Goal: Task Accomplishment & Management: Use online tool/utility

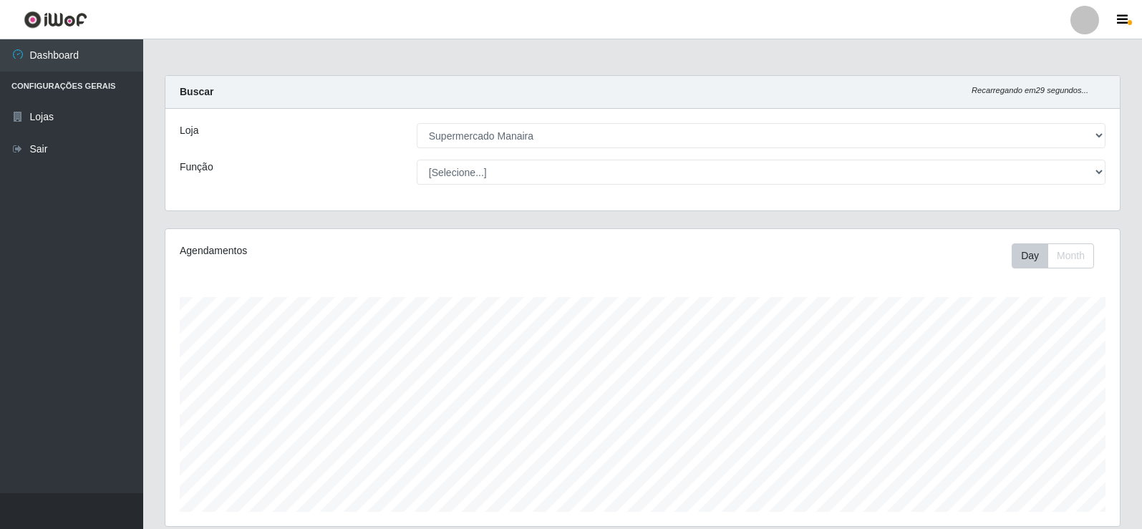
select select "443"
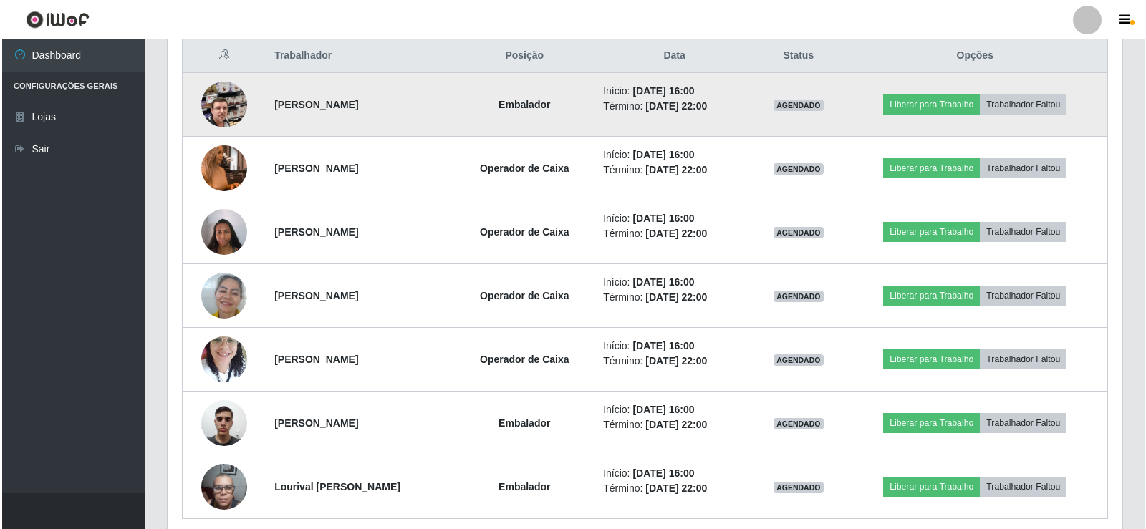
scroll to position [573, 0]
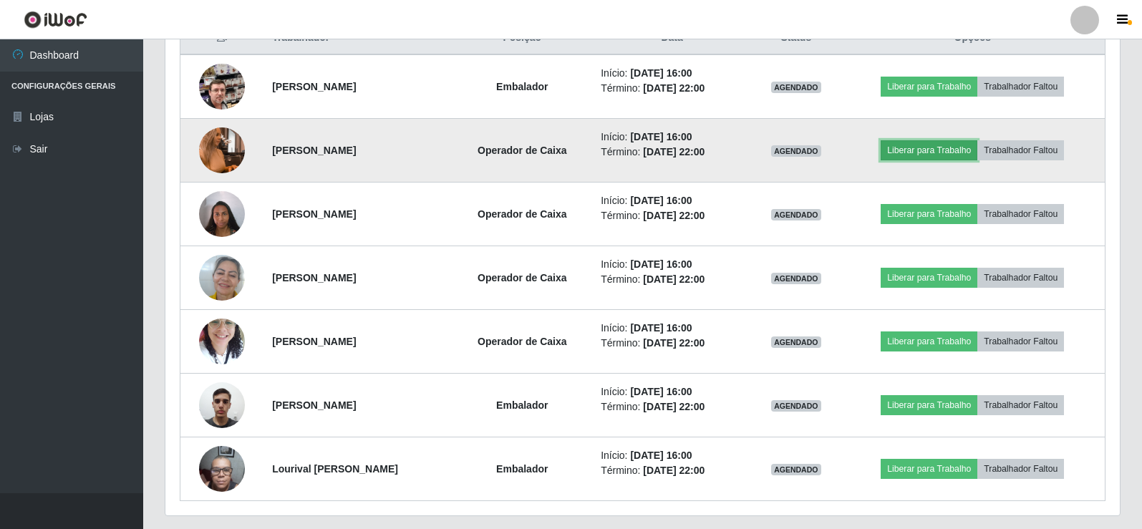
click at [957, 146] on button "Liberar para Trabalho" at bounding box center [929, 150] width 97 height 20
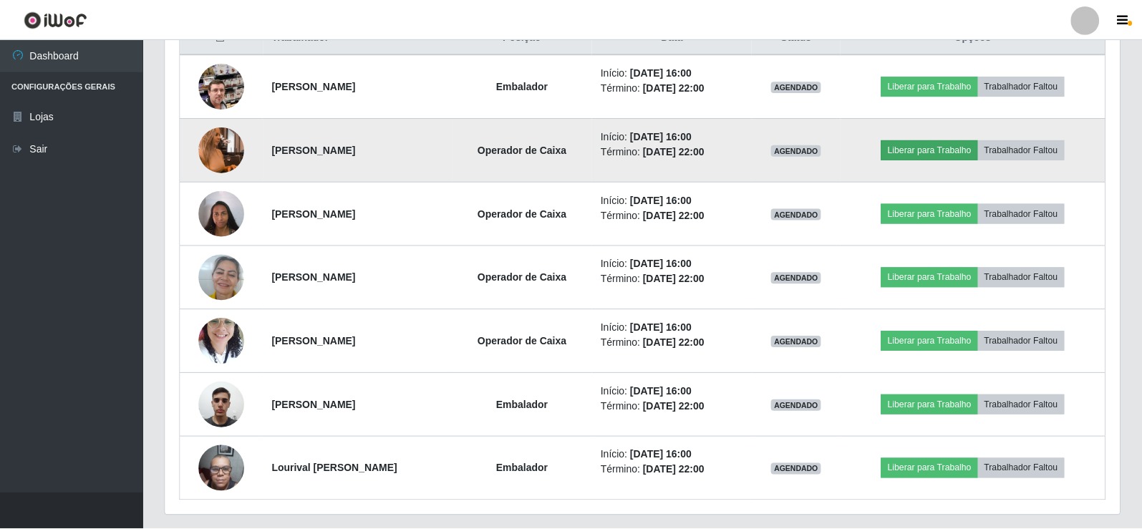
scroll to position [297, 947]
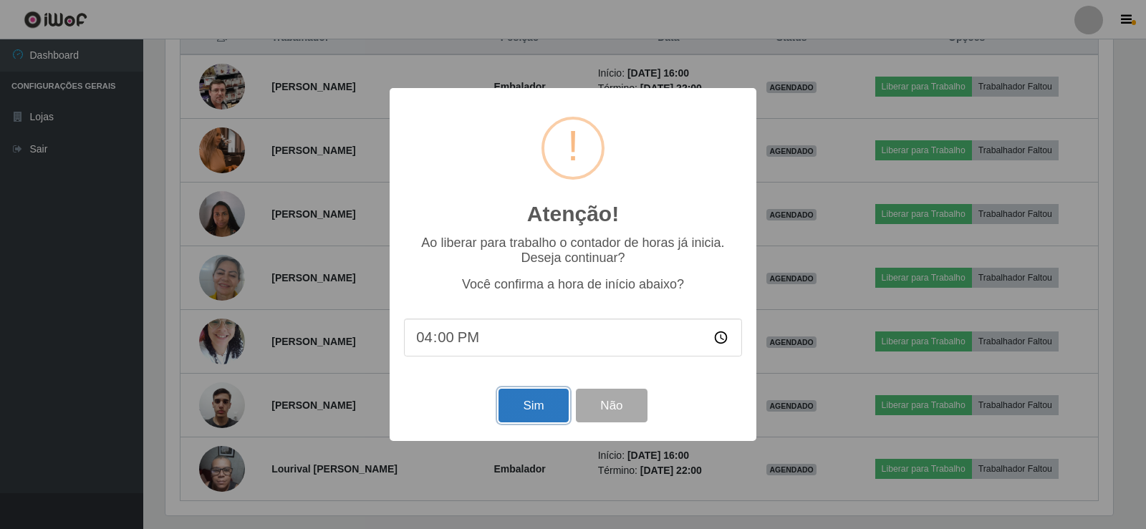
click at [515, 406] on button "Sim" at bounding box center [532, 406] width 69 height 34
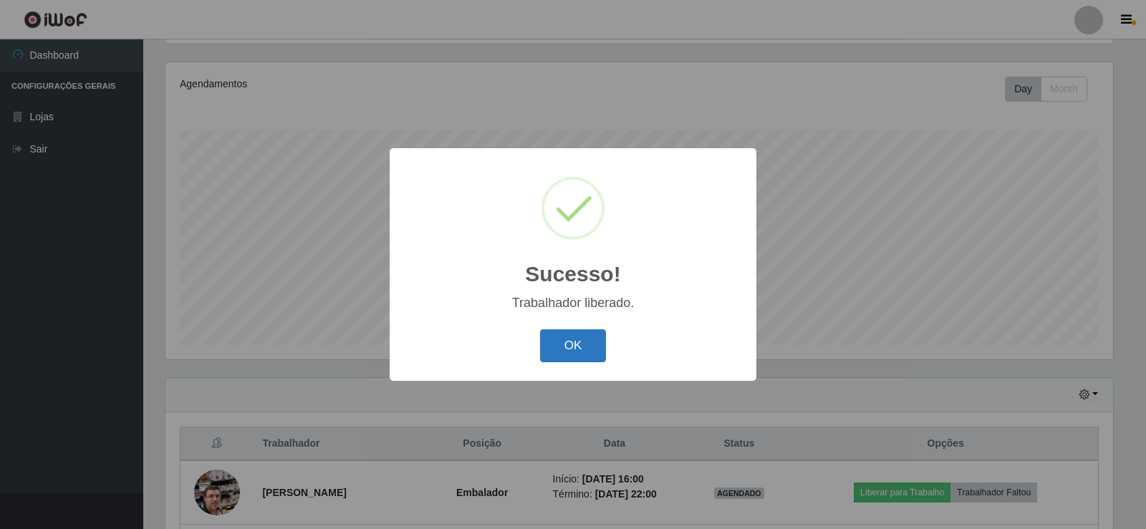
click at [579, 340] on button "OK" at bounding box center [573, 346] width 67 height 34
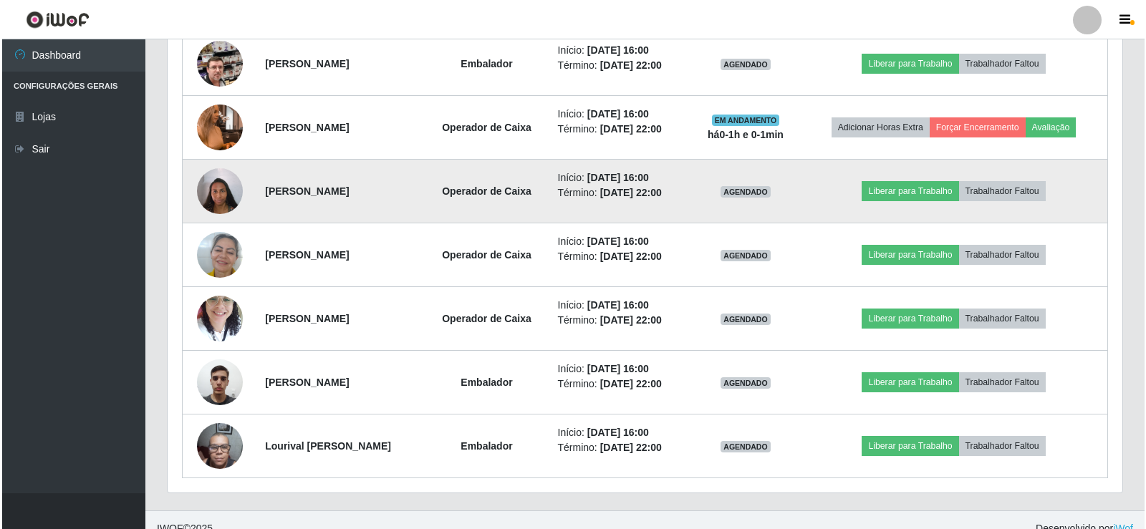
scroll to position [597, 0]
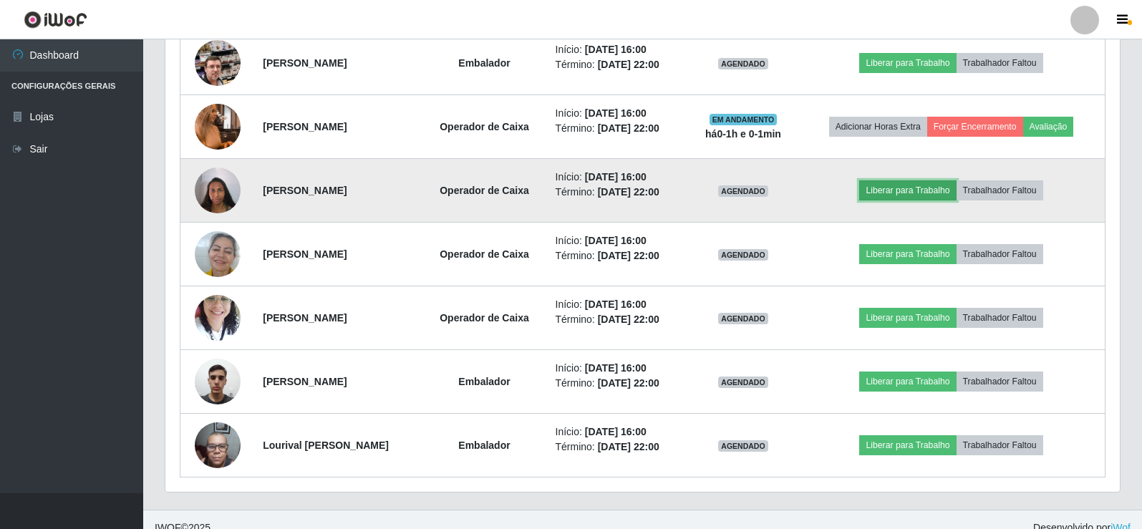
click at [889, 188] on button "Liberar para Trabalho" at bounding box center [907, 190] width 97 height 20
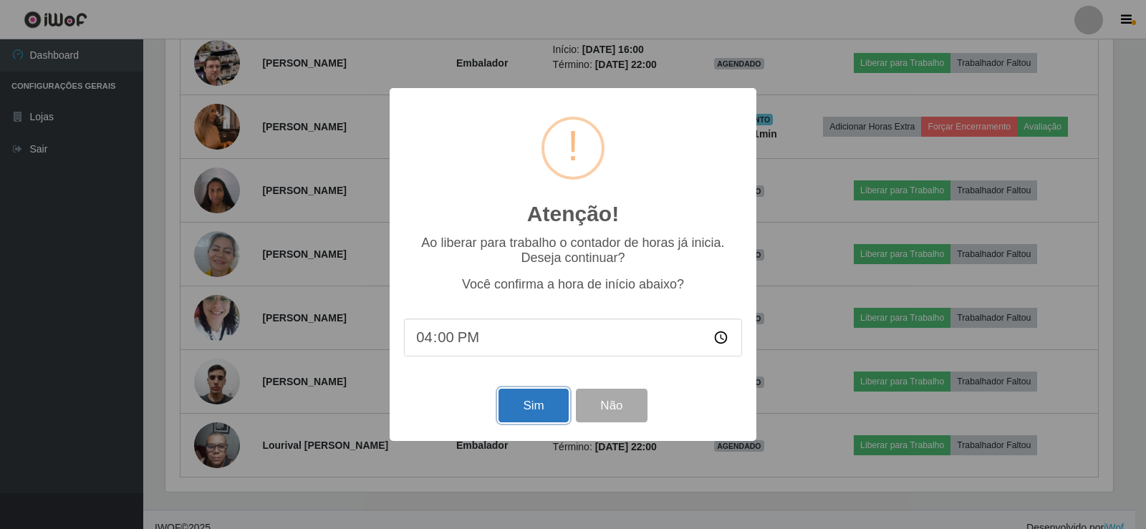
click at [530, 405] on button "Sim" at bounding box center [532, 406] width 69 height 34
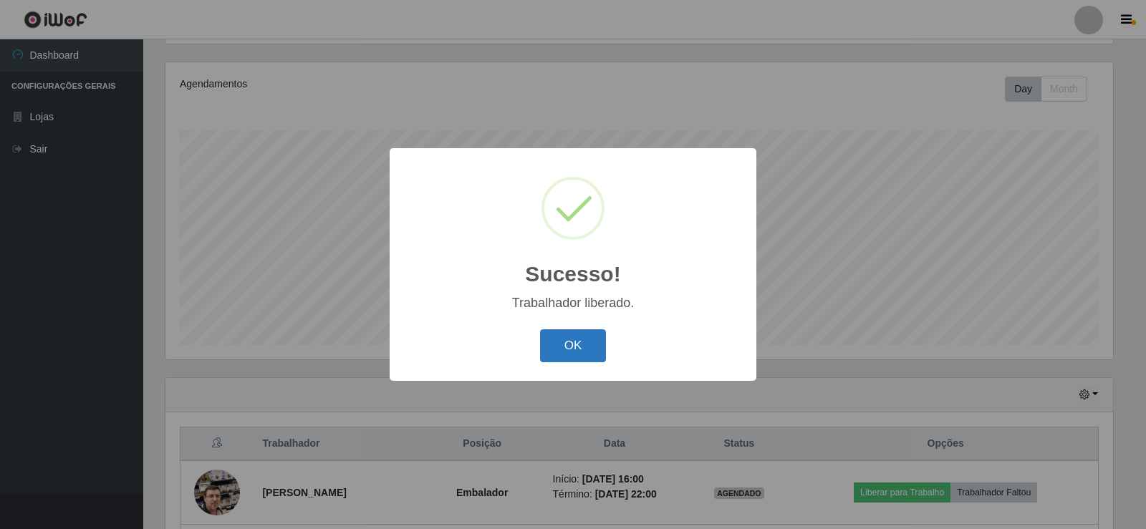
click at [574, 334] on button "OK" at bounding box center [573, 346] width 67 height 34
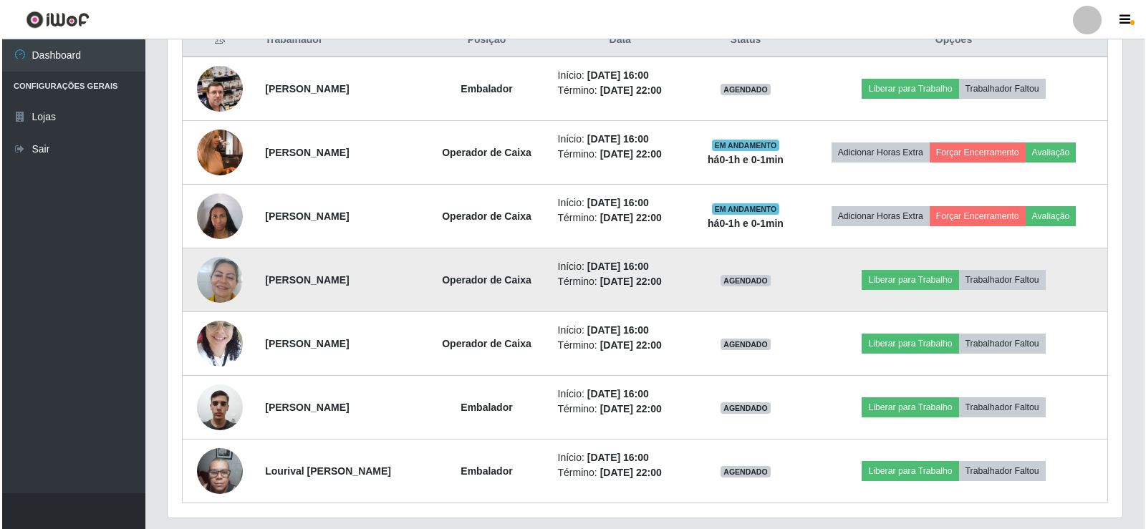
scroll to position [597, 0]
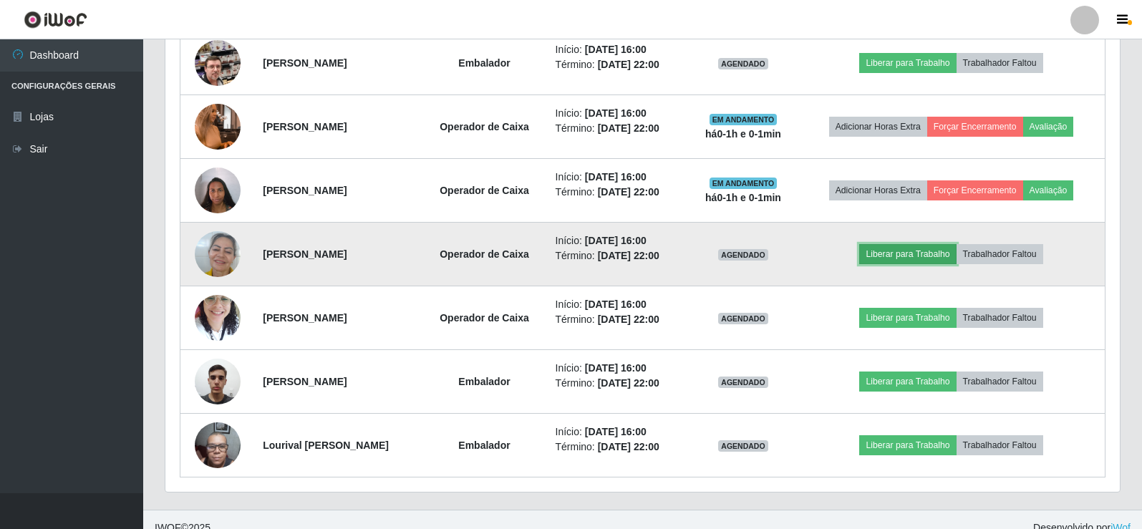
click at [926, 251] on button "Liberar para Trabalho" at bounding box center [907, 254] width 97 height 20
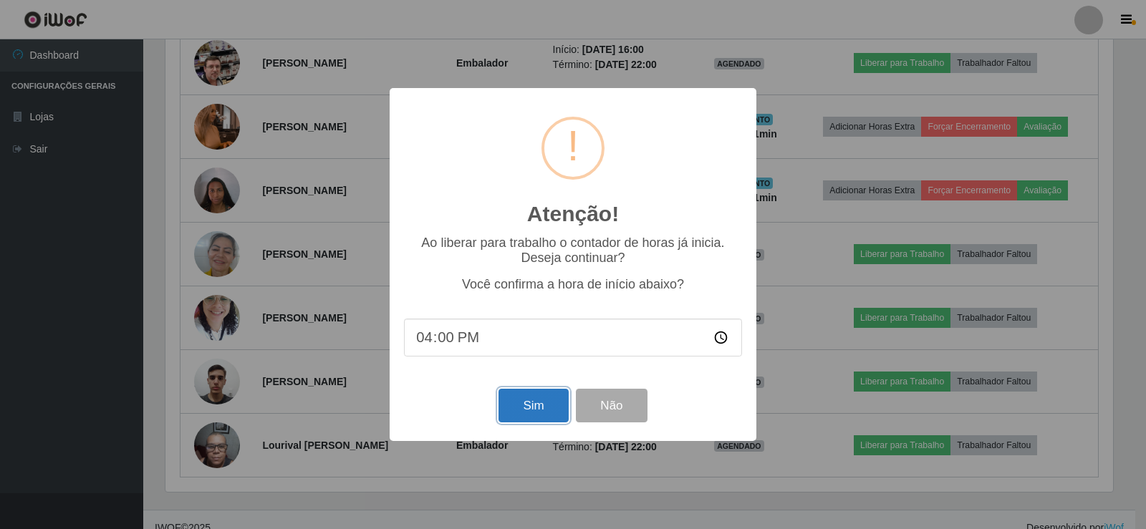
click at [536, 408] on button "Sim" at bounding box center [532, 406] width 69 height 34
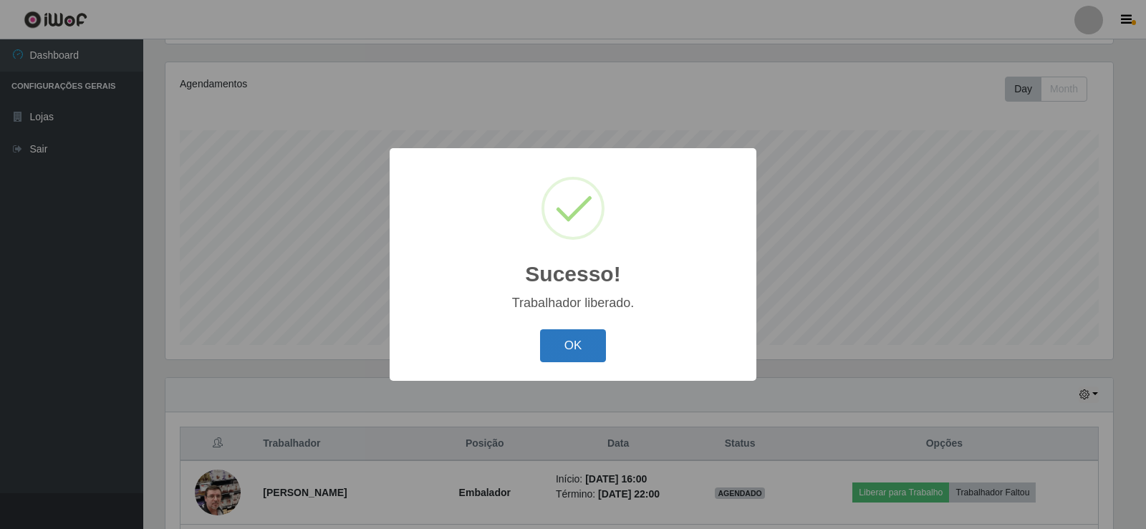
click at [575, 344] on button "OK" at bounding box center [573, 346] width 67 height 34
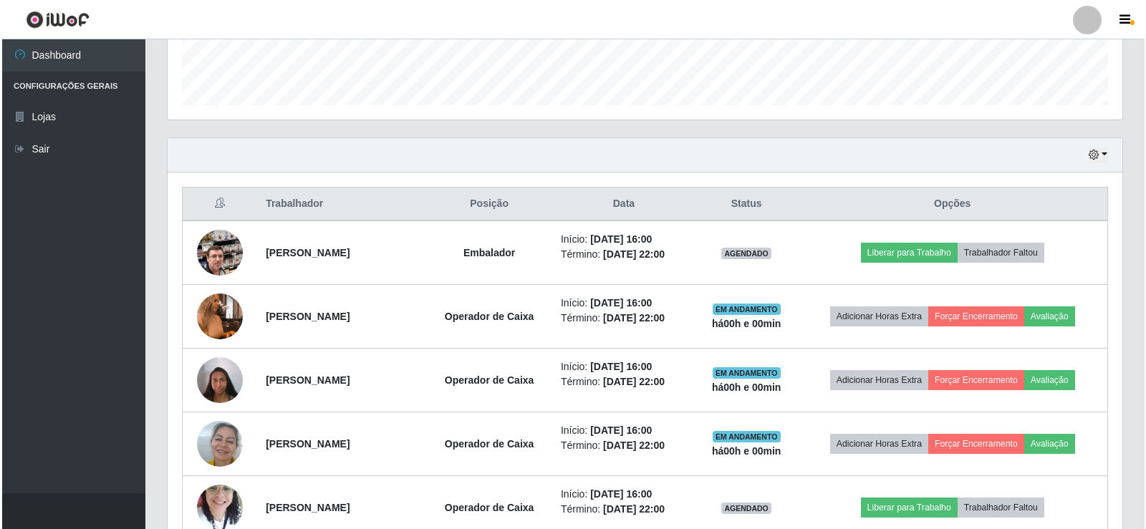
scroll to position [0, 0]
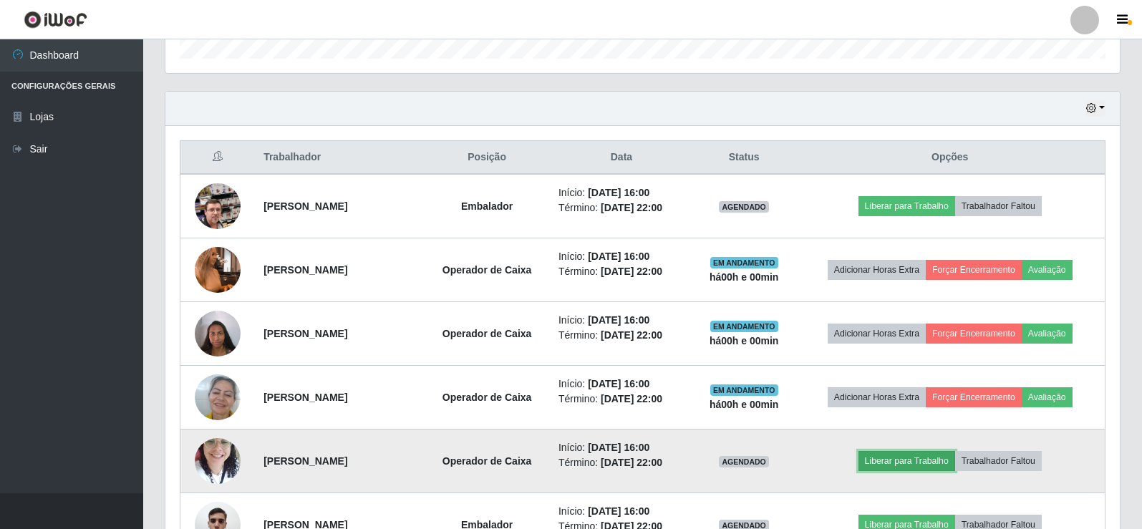
click at [922, 458] on button "Liberar para Trabalho" at bounding box center [907, 461] width 97 height 20
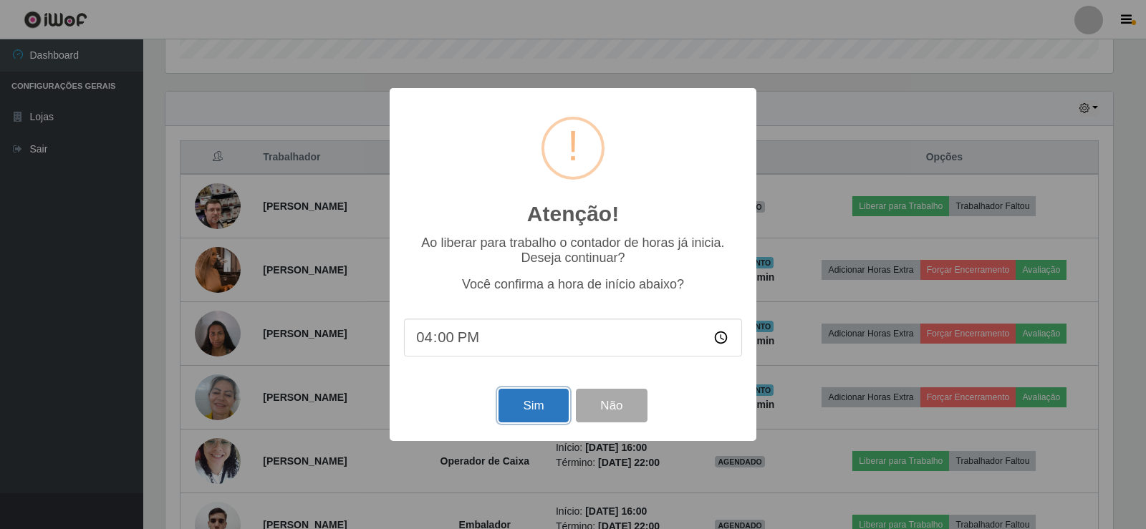
click at [544, 416] on button "Sim" at bounding box center [532, 406] width 69 height 34
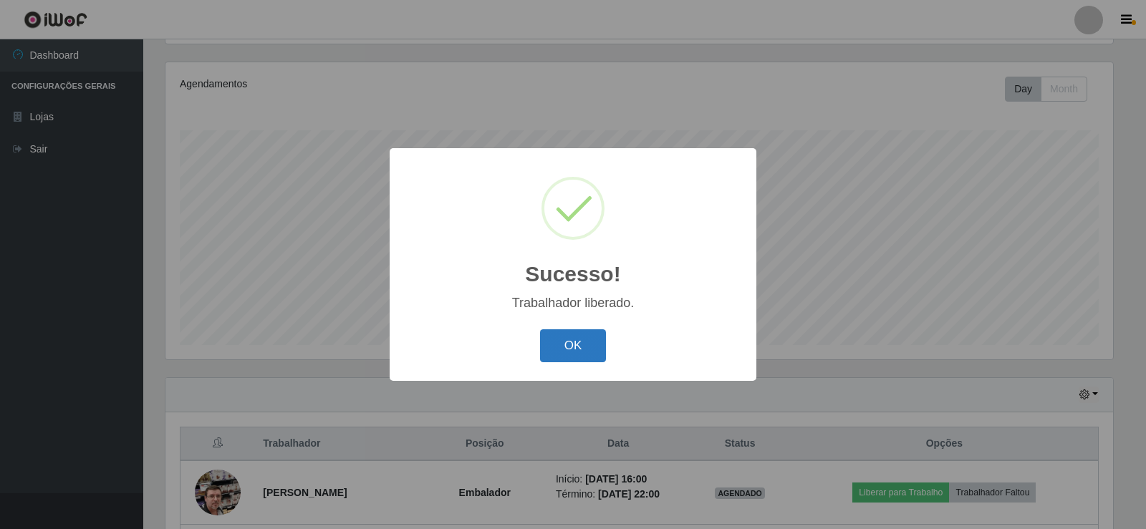
click at [569, 351] on button "OK" at bounding box center [573, 346] width 67 height 34
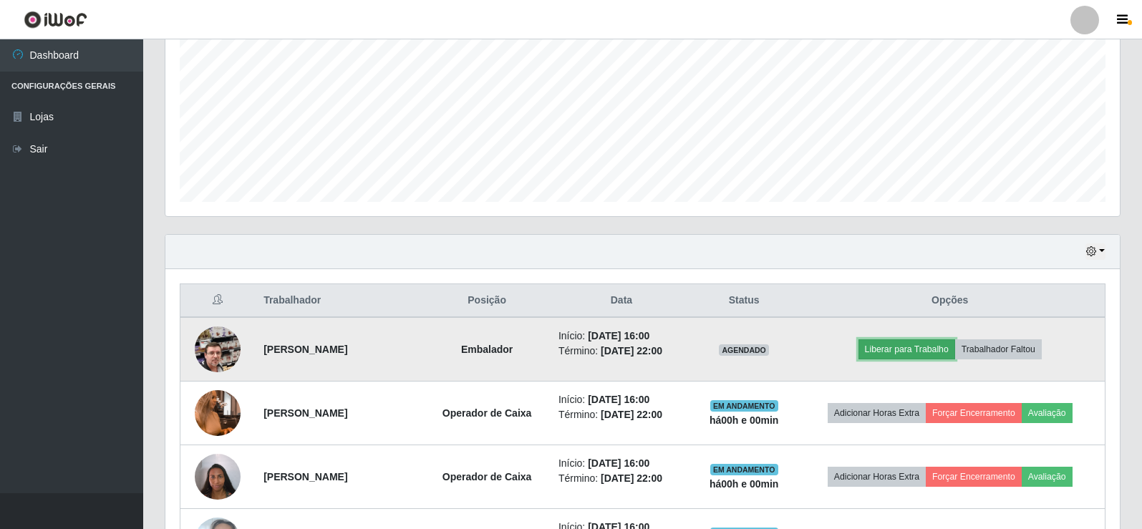
click at [925, 344] on button "Liberar para Trabalho" at bounding box center [907, 349] width 97 height 20
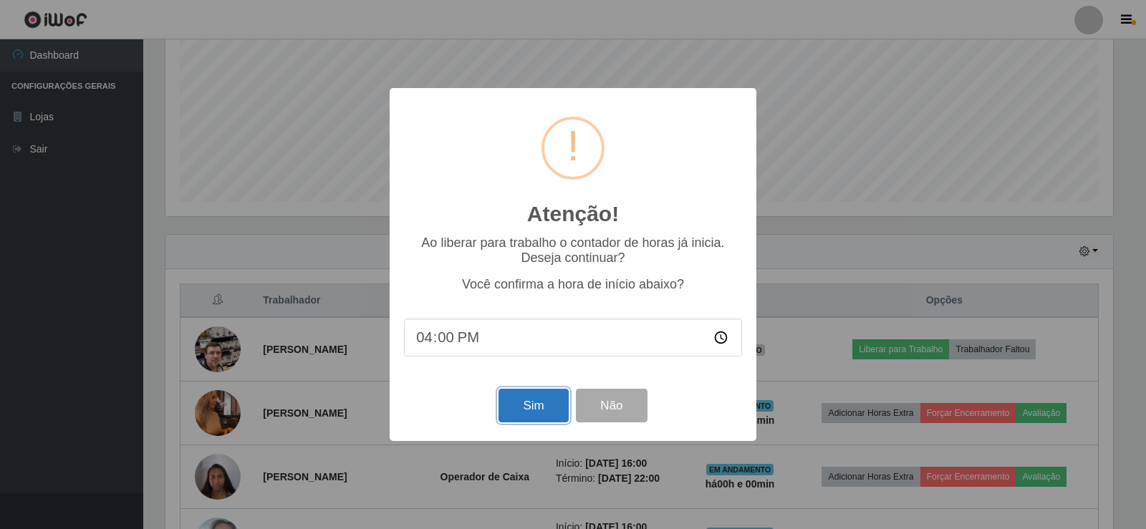
click at [541, 405] on button "Sim" at bounding box center [532, 406] width 69 height 34
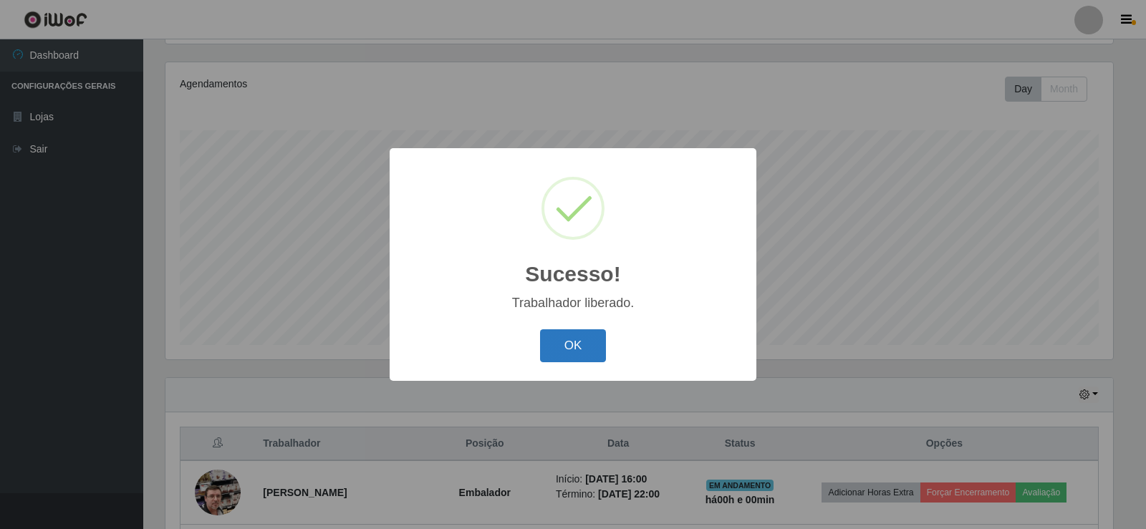
click at [587, 349] on button "OK" at bounding box center [573, 346] width 67 height 34
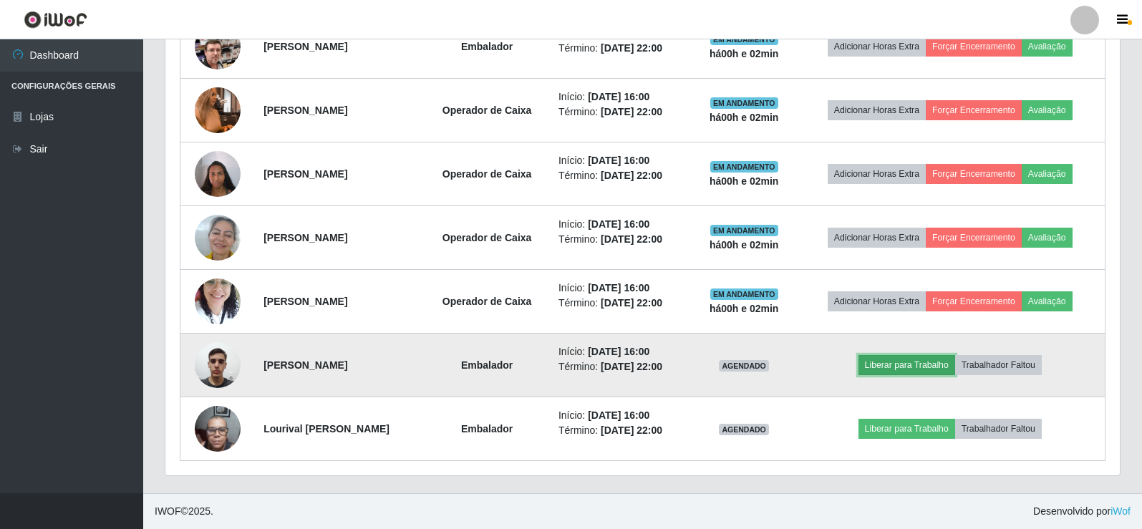
click at [905, 363] on button "Liberar para Trabalho" at bounding box center [907, 365] width 97 height 20
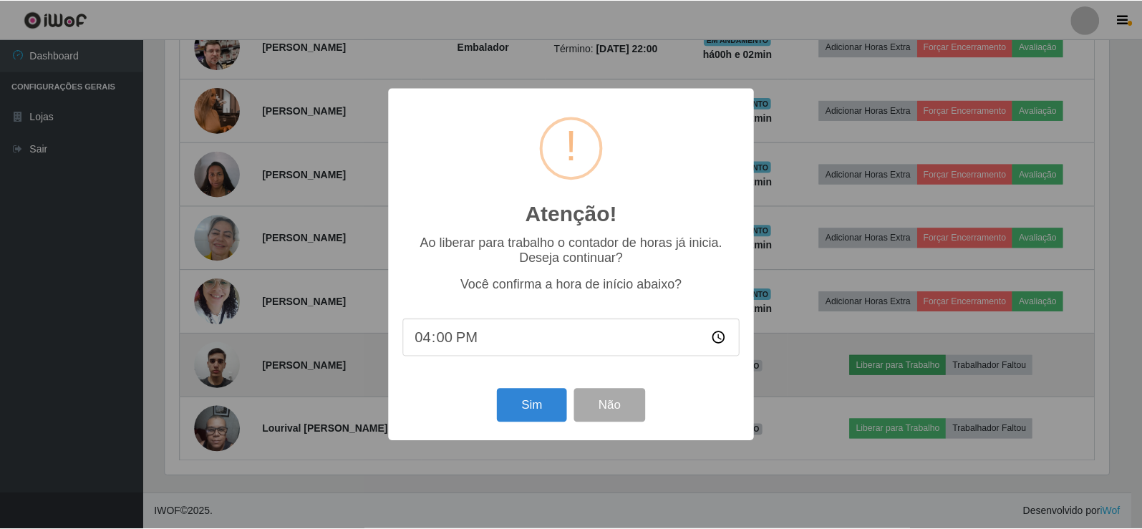
scroll to position [297, 947]
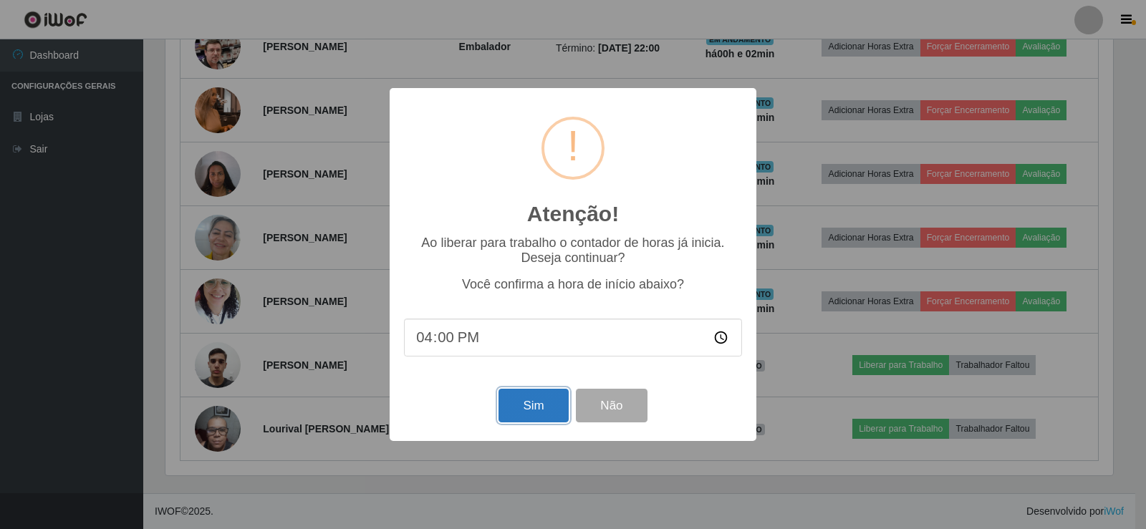
click at [517, 407] on button "Sim" at bounding box center [532, 406] width 69 height 34
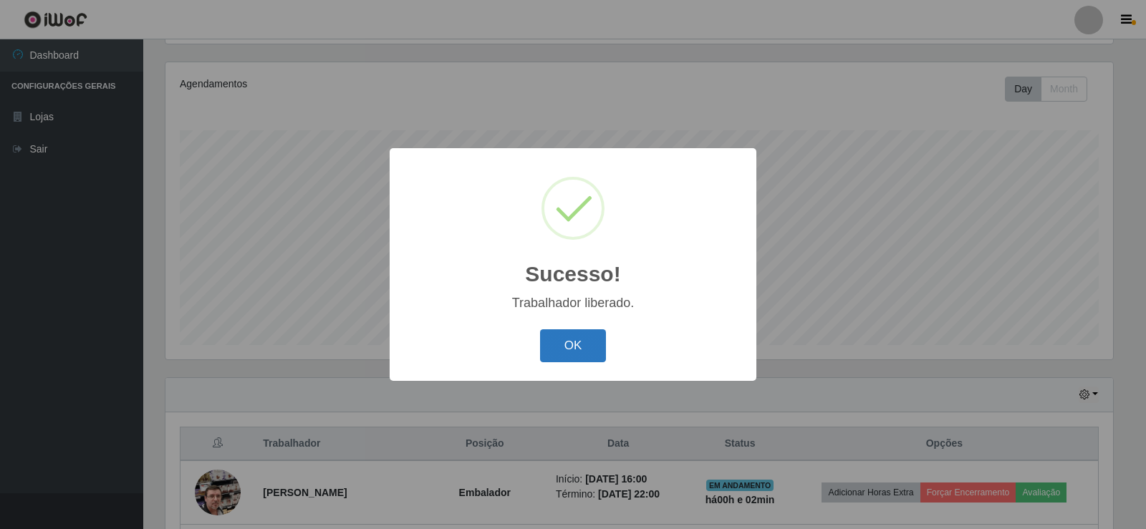
click at [573, 352] on button "OK" at bounding box center [573, 346] width 67 height 34
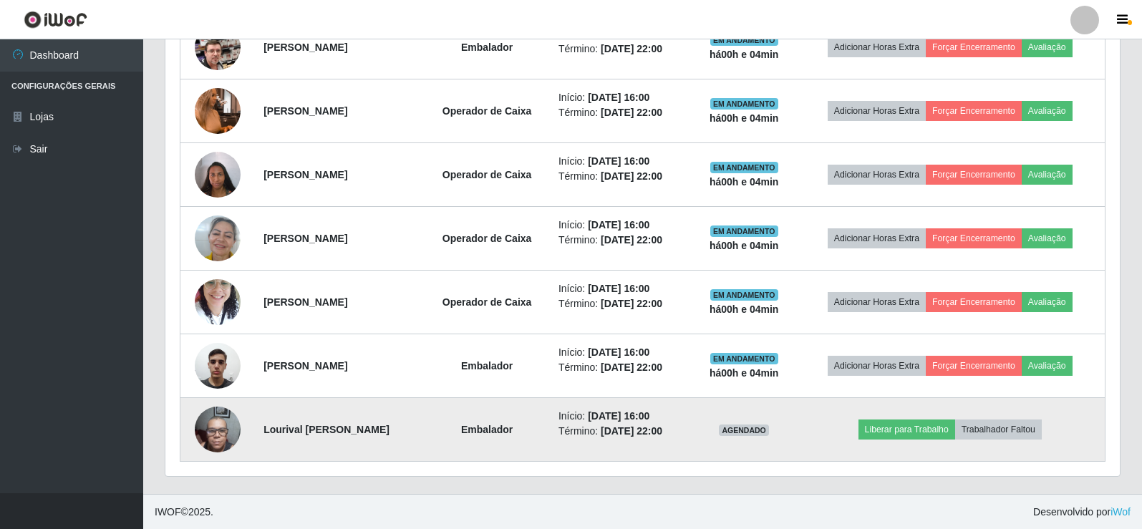
scroll to position [613, 0]
click at [926, 427] on button "Liberar para Trabalho" at bounding box center [907, 429] width 97 height 20
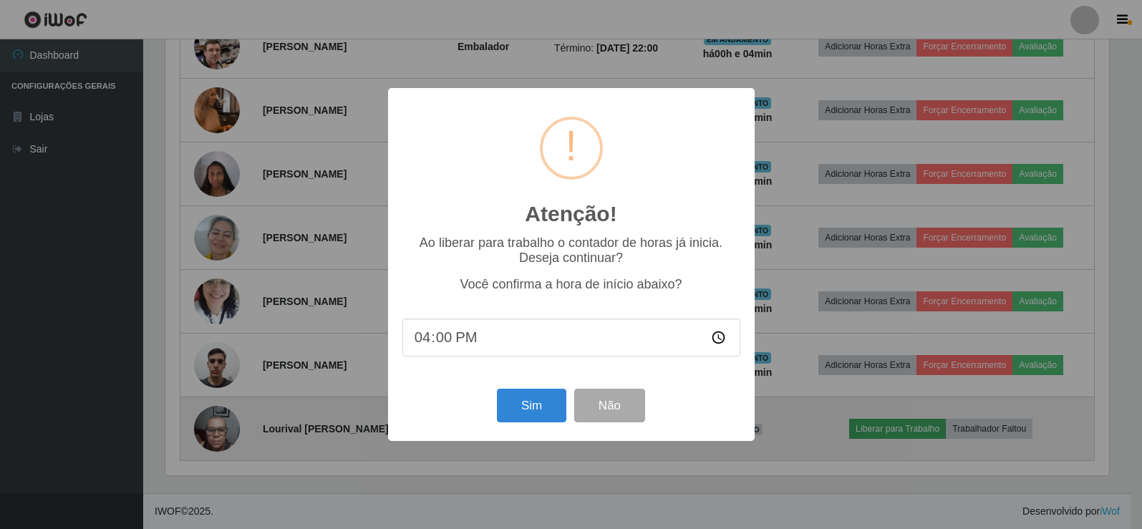
scroll to position [297, 947]
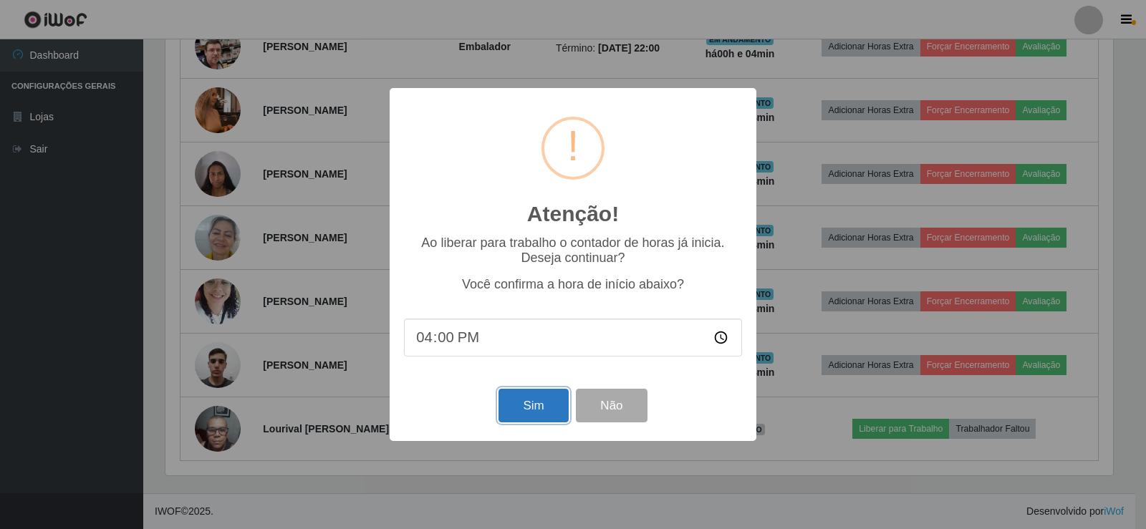
click at [525, 410] on button "Sim" at bounding box center [532, 406] width 69 height 34
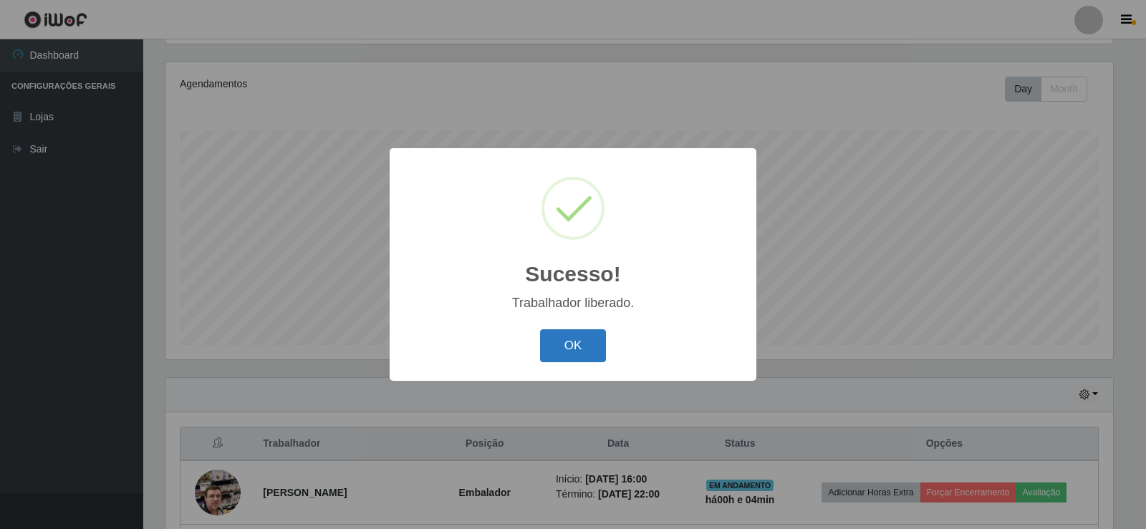
click at [578, 352] on button "OK" at bounding box center [573, 346] width 67 height 34
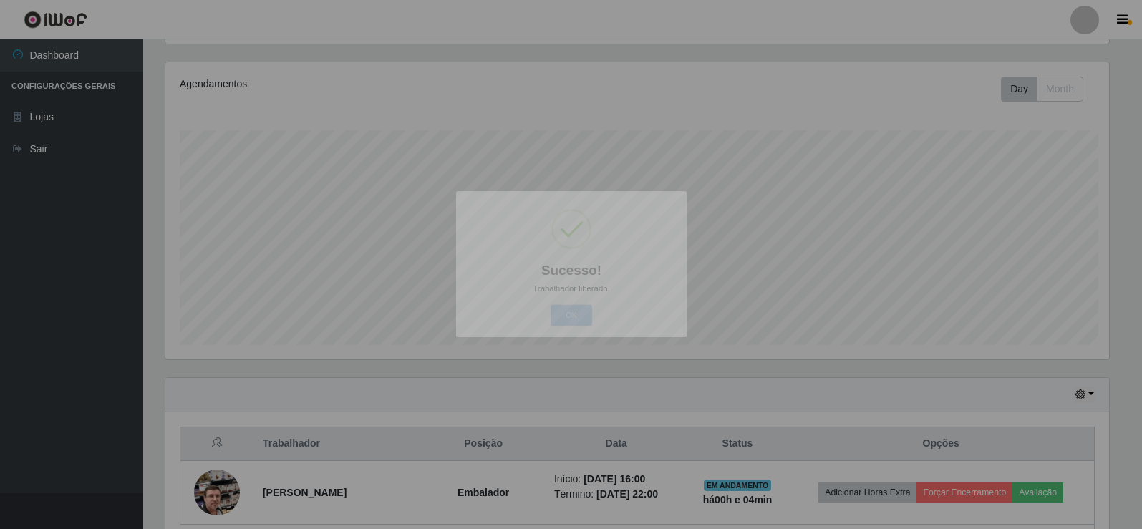
scroll to position [297, 955]
